Goal: Transaction & Acquisition: Book appointment/travel/reservation

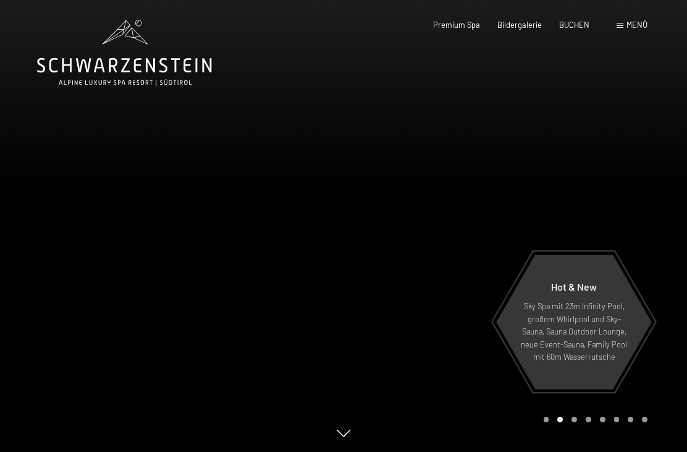
click at [521, 25] on span "Bildergalerie" at bounding box center [520, 25] width 45 height 10
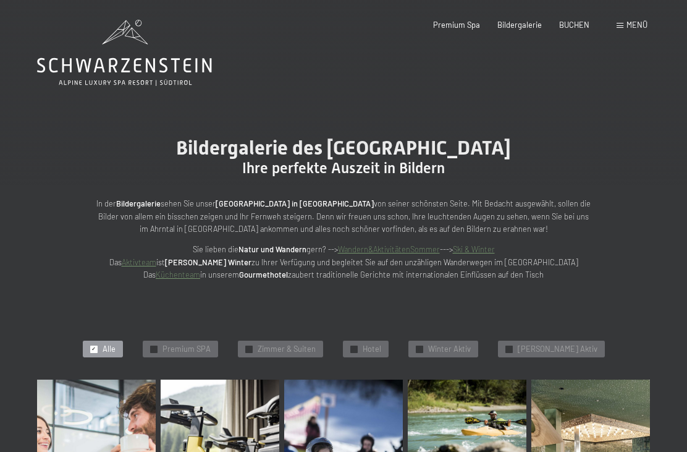
click at [579, 25] on span "BUCHEN" at bounding box center [574, 25] width 30 height 10
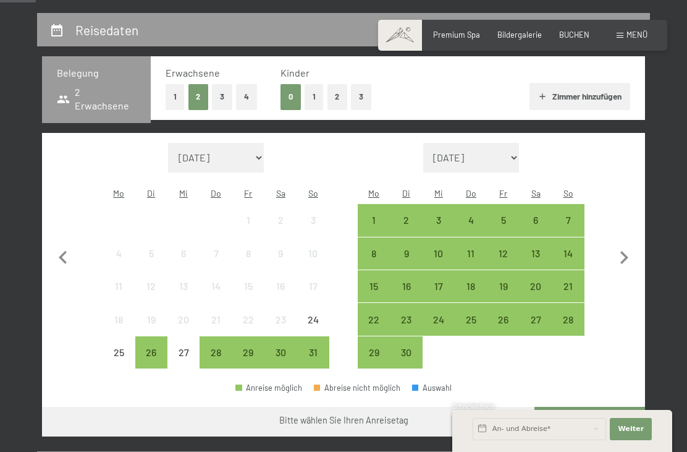
scroll to position [224, 0]
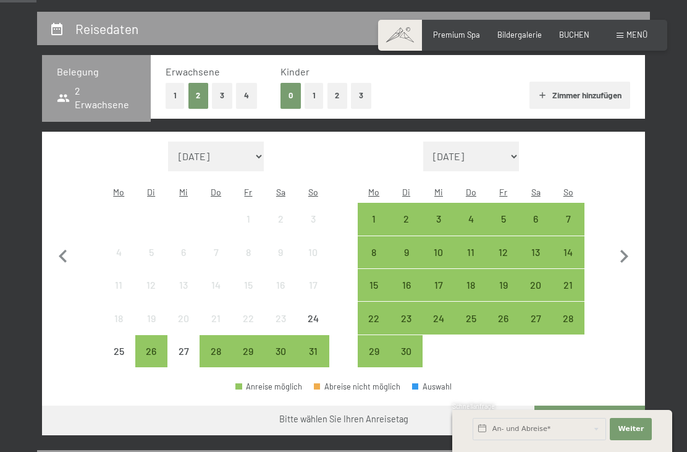
click at [628, 244] on icon "button" at bounding box center [624, 257] width 26 height 26
select select "2025-09-01"
select select "2025-10-01"
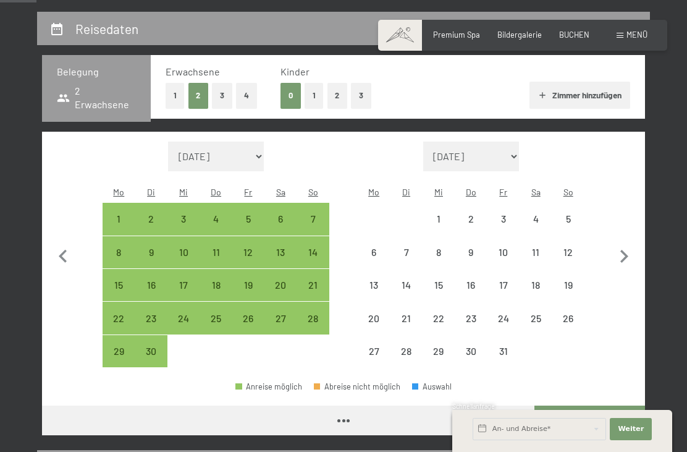
select select "2025-09-01"
select select "2025-10-01"
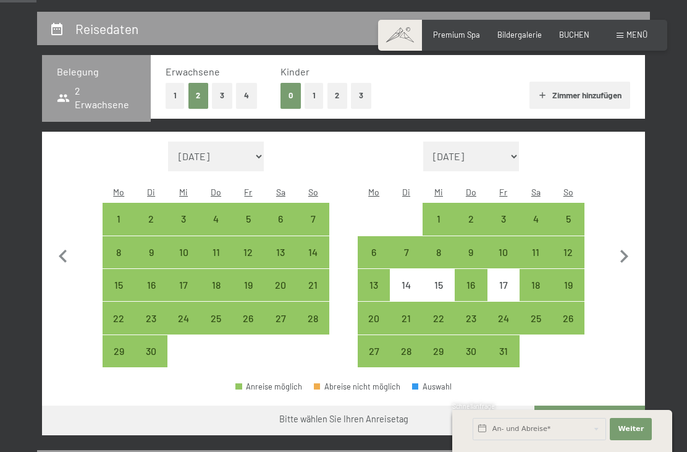
click at [538, 280] on div "18" at bounding box center [536, 295] width 30 height 30
select select "2025-09-01"
select select "2025-10-01"
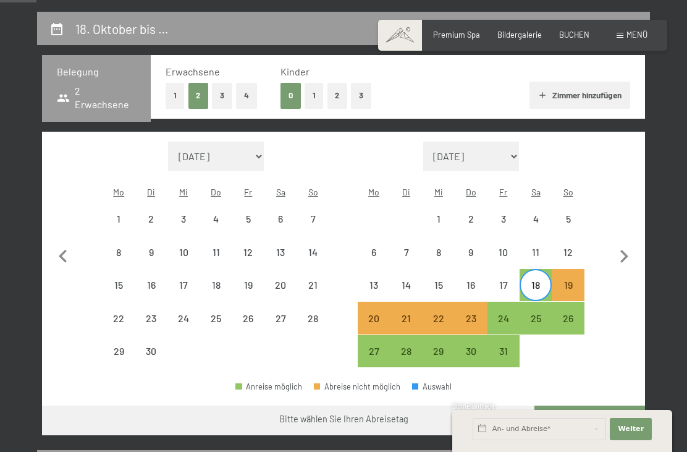
click at [537, 313] on div "25" at bounding box center [536, 328] width 30 height 30
select select "2025-09-01"
select select "2025-10-01"
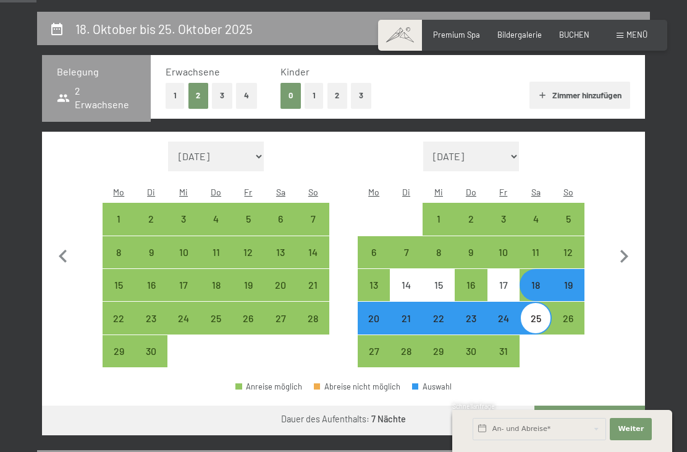
click at [597, 406] on button "Weiter zu „Zimmer“" at bounding box center [590, 421] width 111 height 30
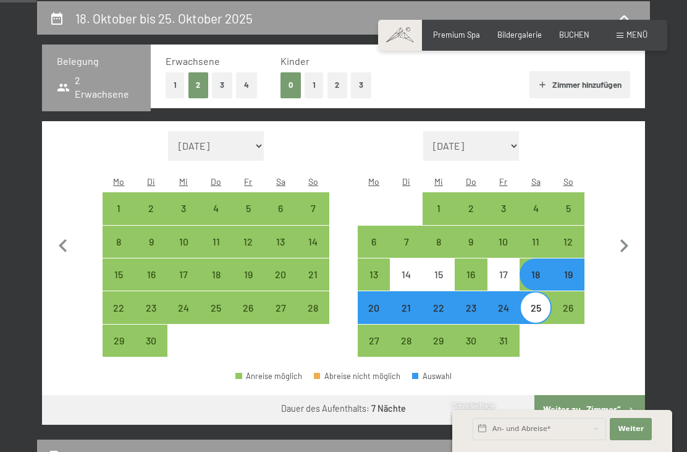
select select "2025-09-01"
select select "2025-10-01"
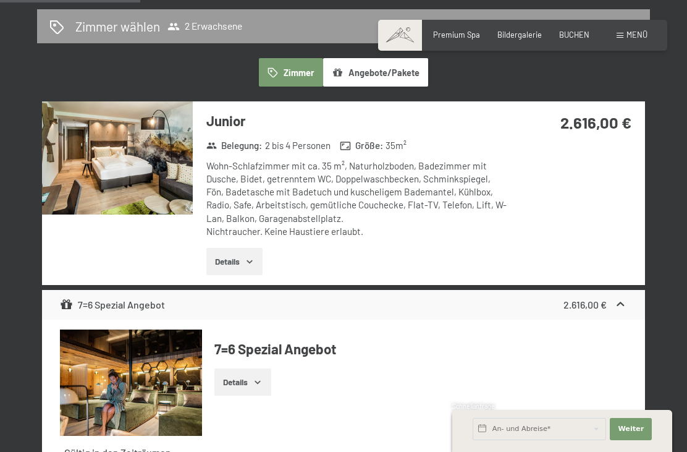
scroll to position [271, 0]
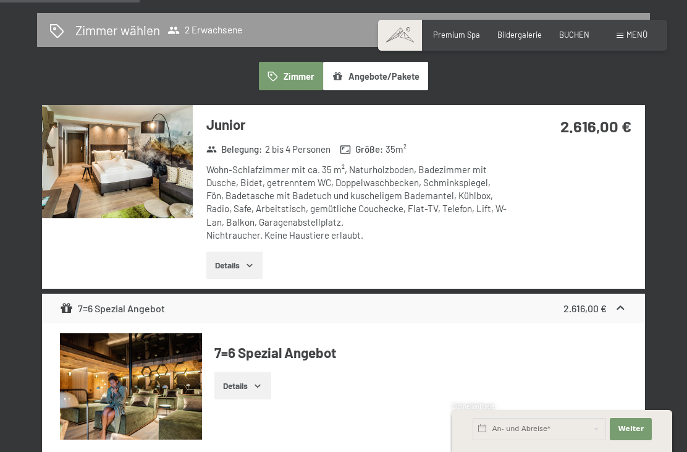
click at [231, 265] on button "Details" at bounding box center [234, 265] width 56 height 27
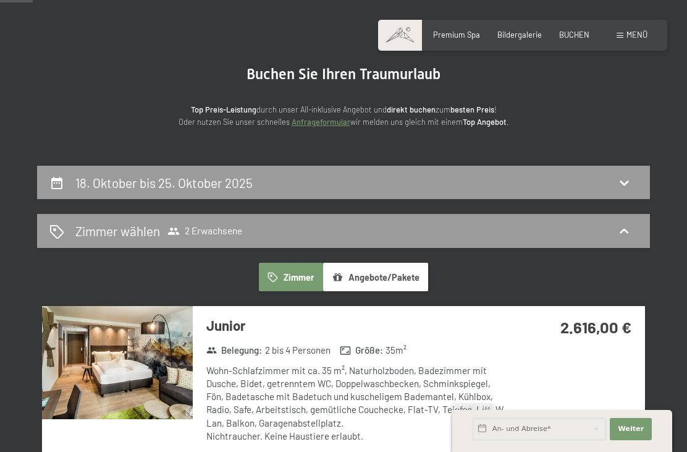
scroll to position [69, 0]
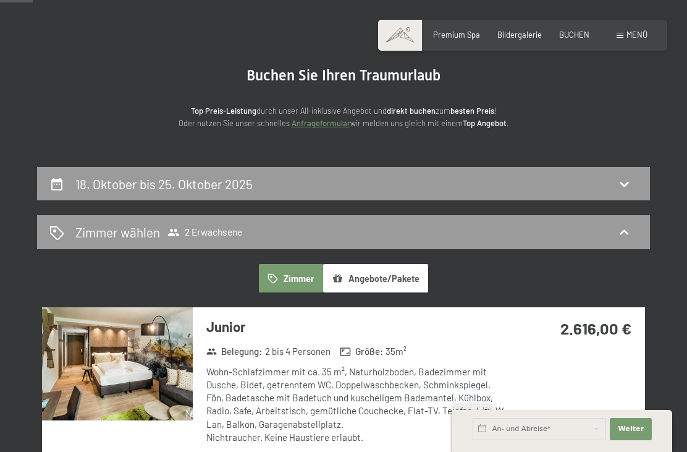
click at [461, 35] on span "Premium Spa" at bounding box center [456, 35] width 47 height 10
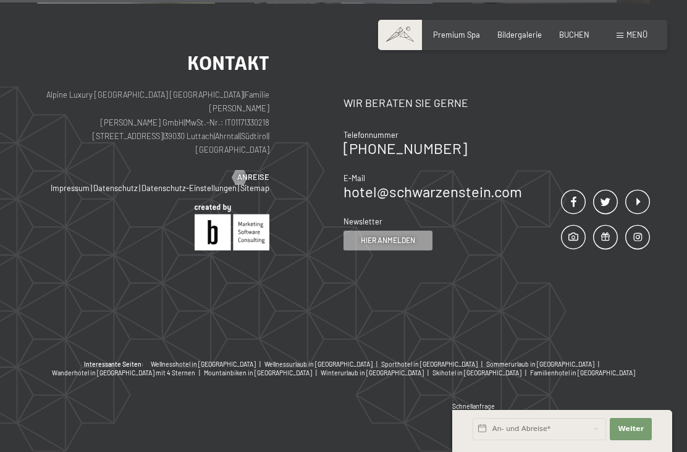
scroll to position [5916, 0]
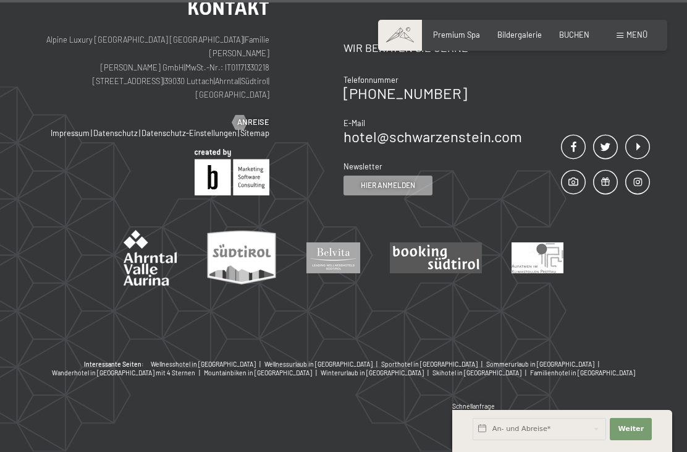
click at [109, 102] on p "Alpine Luxury SPA Resort SCHWARZENSTEIN | Familie Zimmerhofer Otmar Zimmerhofer…" at bounding box center [153, 67] width 232 height 69
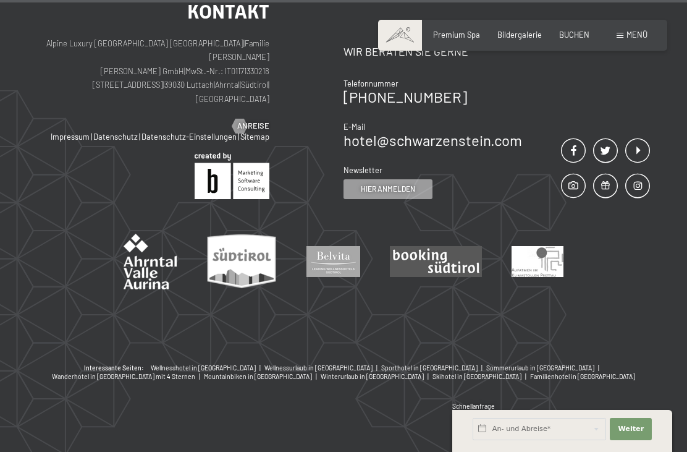
scroll to position [5930, 0]
